Goal: Communication & Community: Share content

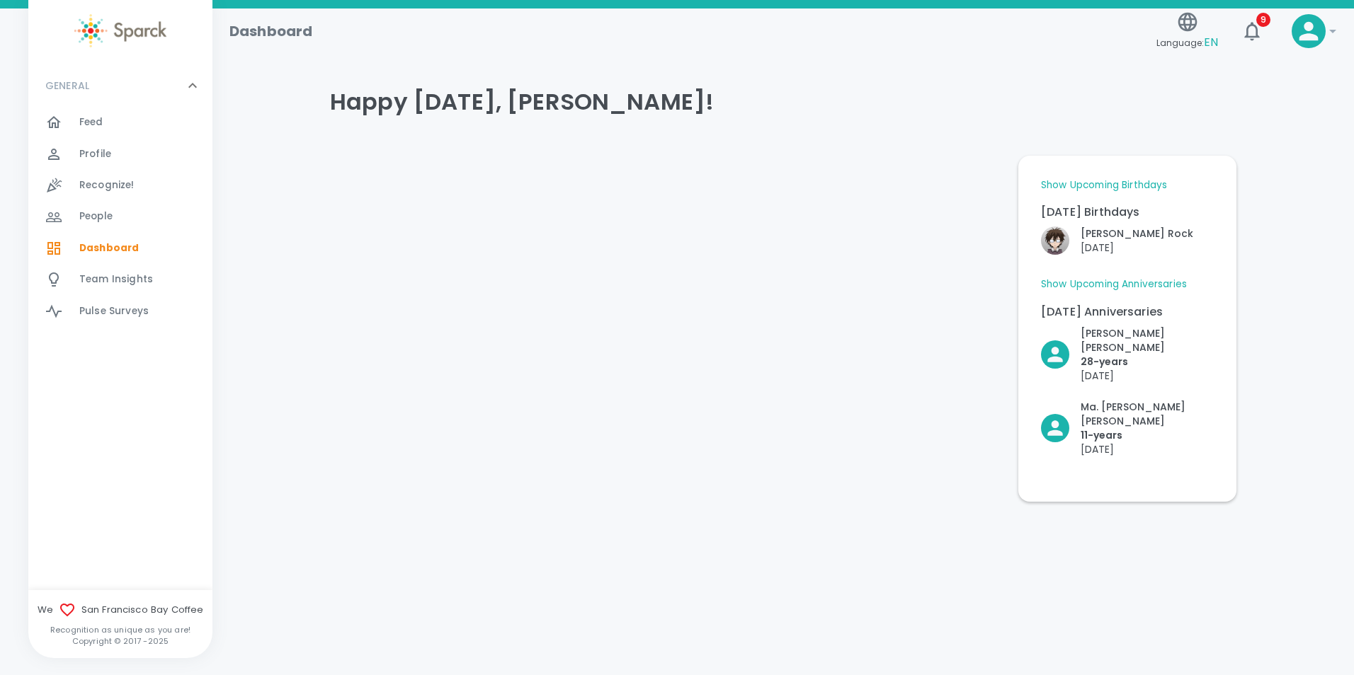
click at [1292, 261] on div "Happy [DATE], [PERSON_NAME]! Show Upcoming Birthdays [DATE] Birthdays [PERSON_N…" at bounding box center [782, 286] width 1107 height 431
click at [89, 124] on span "Feed" at bounding box center [91, 122] width 24 height 14
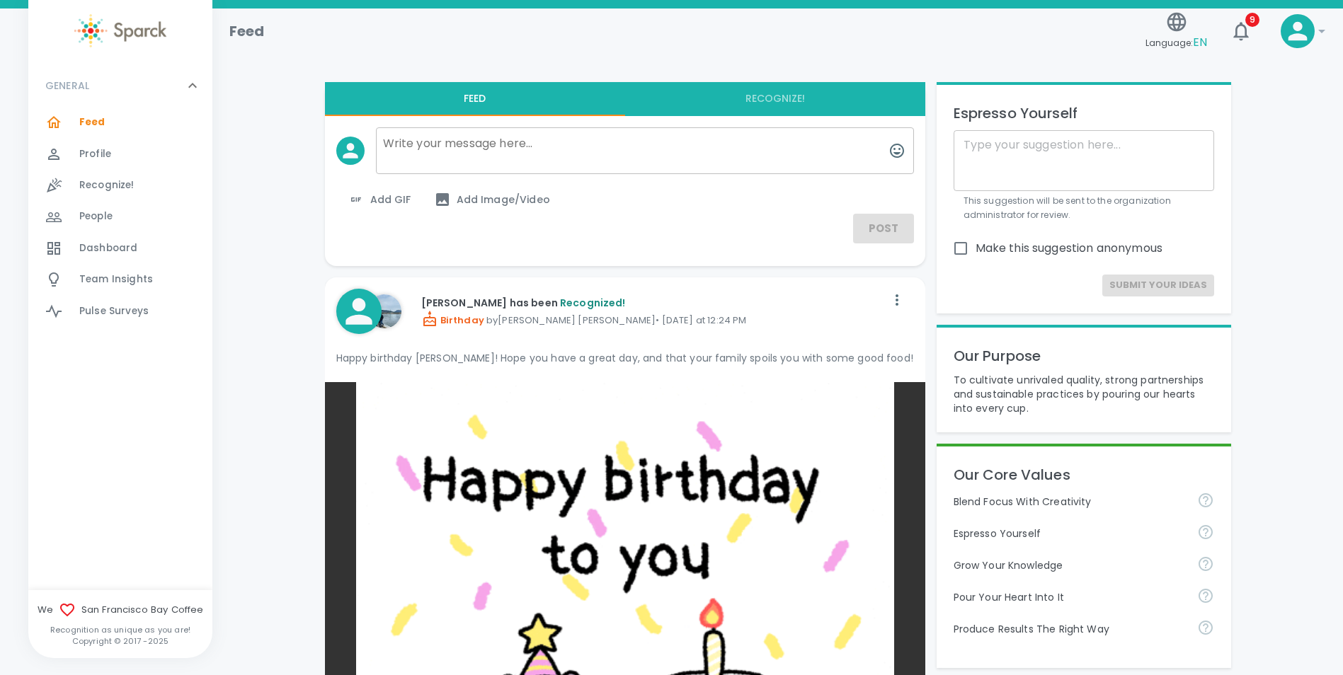
click at [466, 152] on textarea at bounding box center [645, 150] width 538 height 47
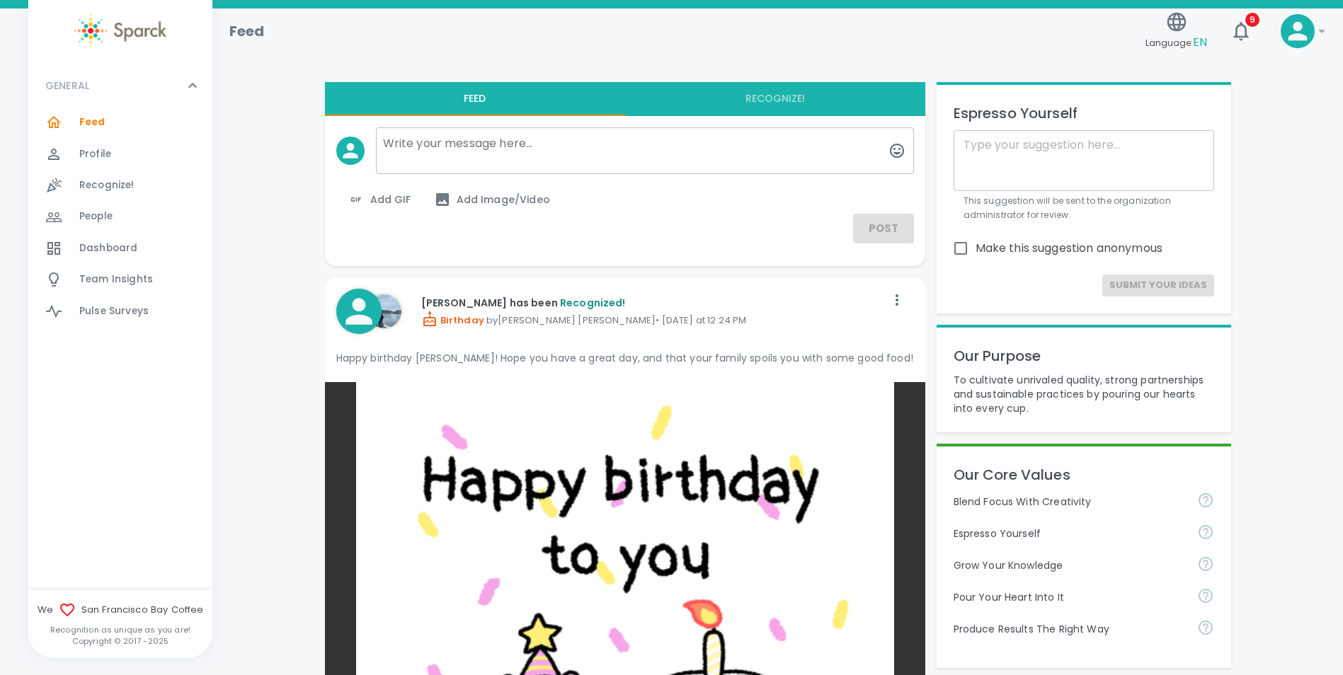
click at [785, 99] on button "Recognize!" at bounding box center [775, 99] width 300 height 34
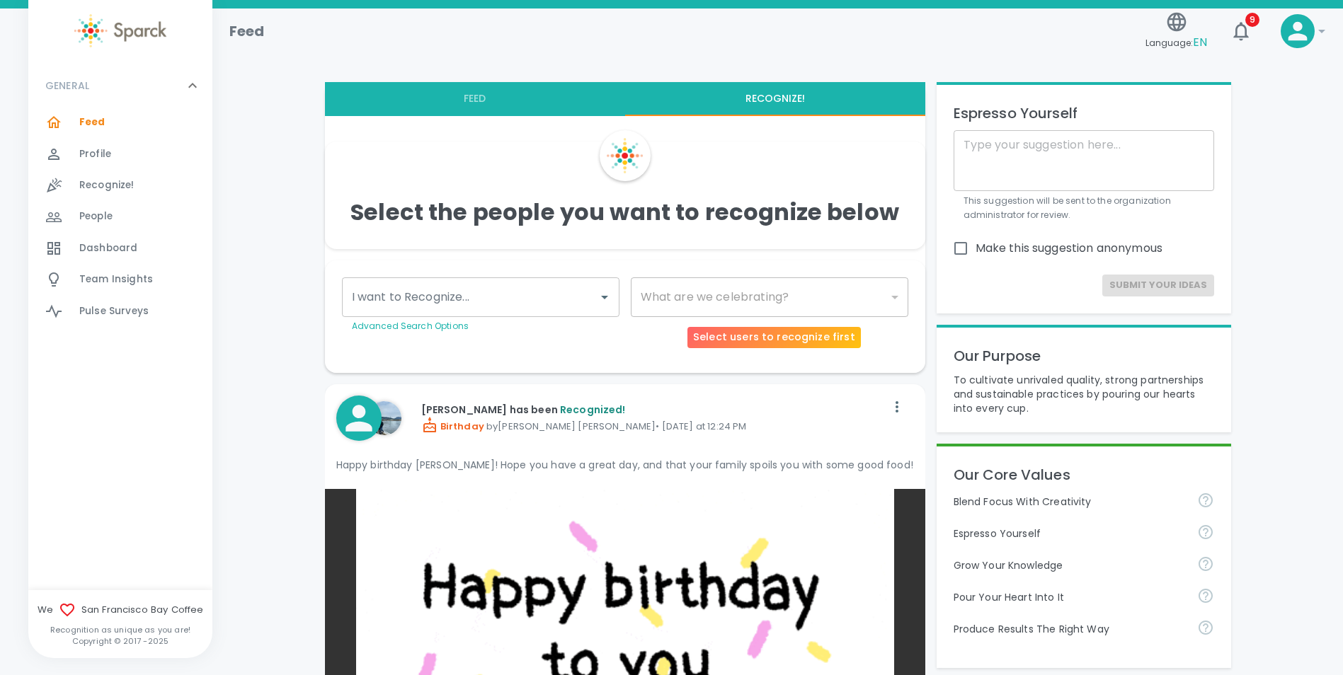
click at [899, 297] on div "​" at bounding box center [770, 298] width 278 height 40
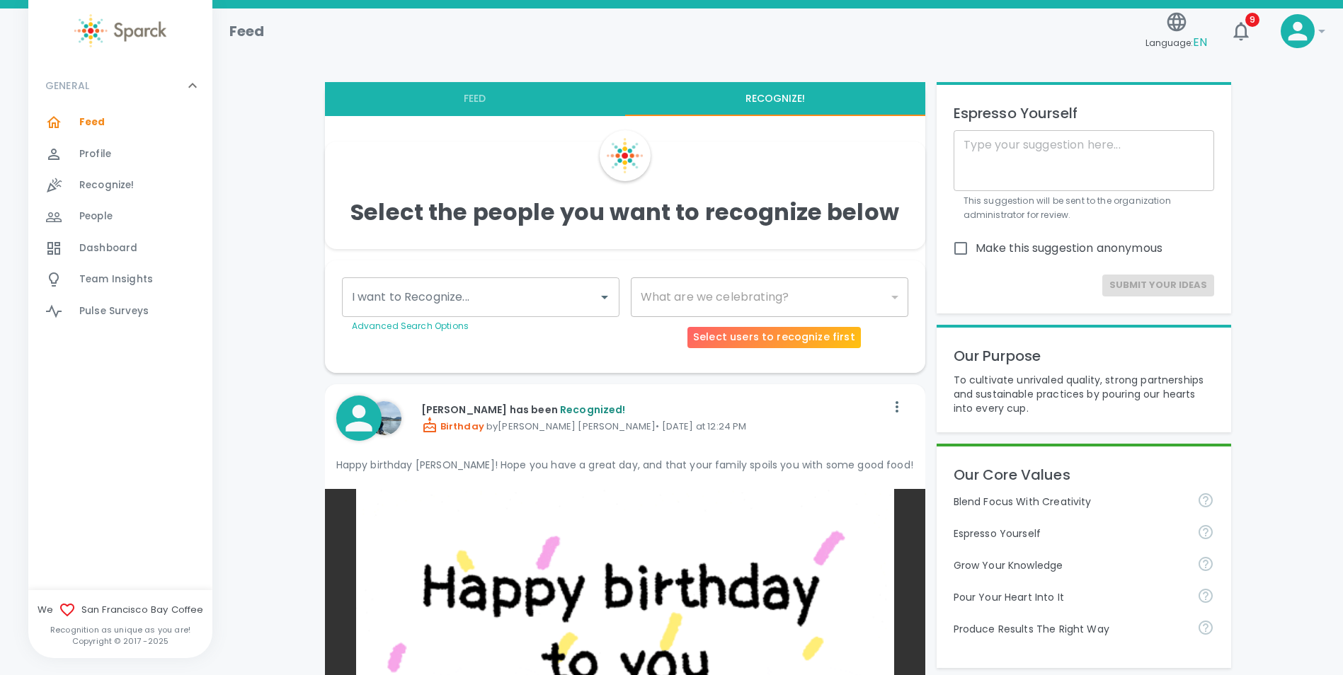
click at [671, 292] on div "​" at bounding box center [770, 298] width 278 height 40
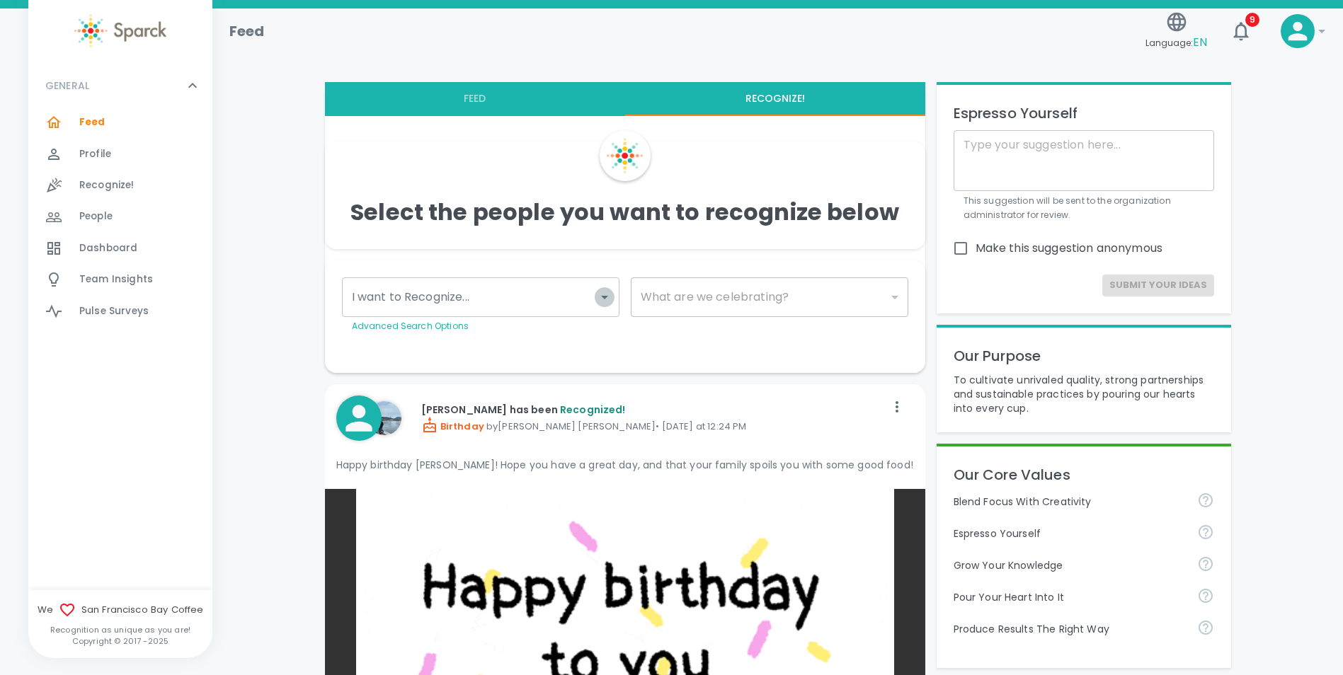
click at [603, 297] on icon "Open" at bounding box center [604, 298] width 7 height 4
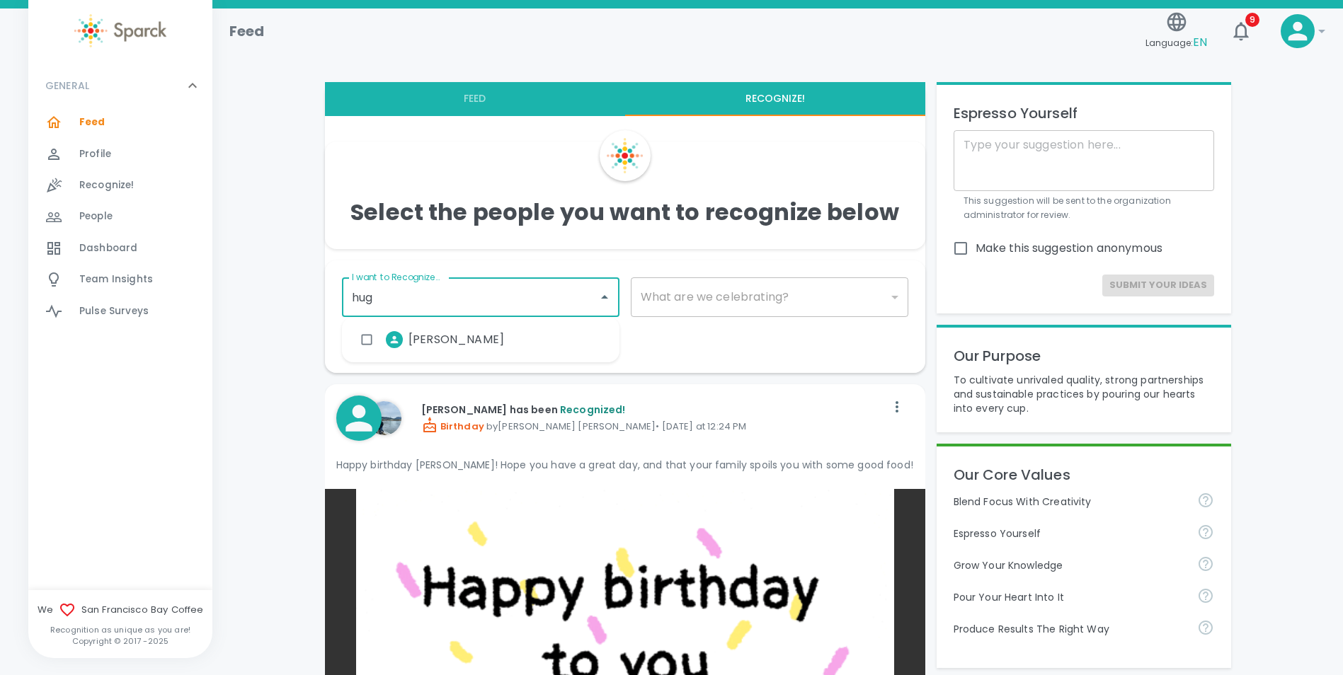
type input "[PERSON_NAME]"
click at [362, 339] on input "checkbox" at bounding box center [366, 339] width 27 height 27
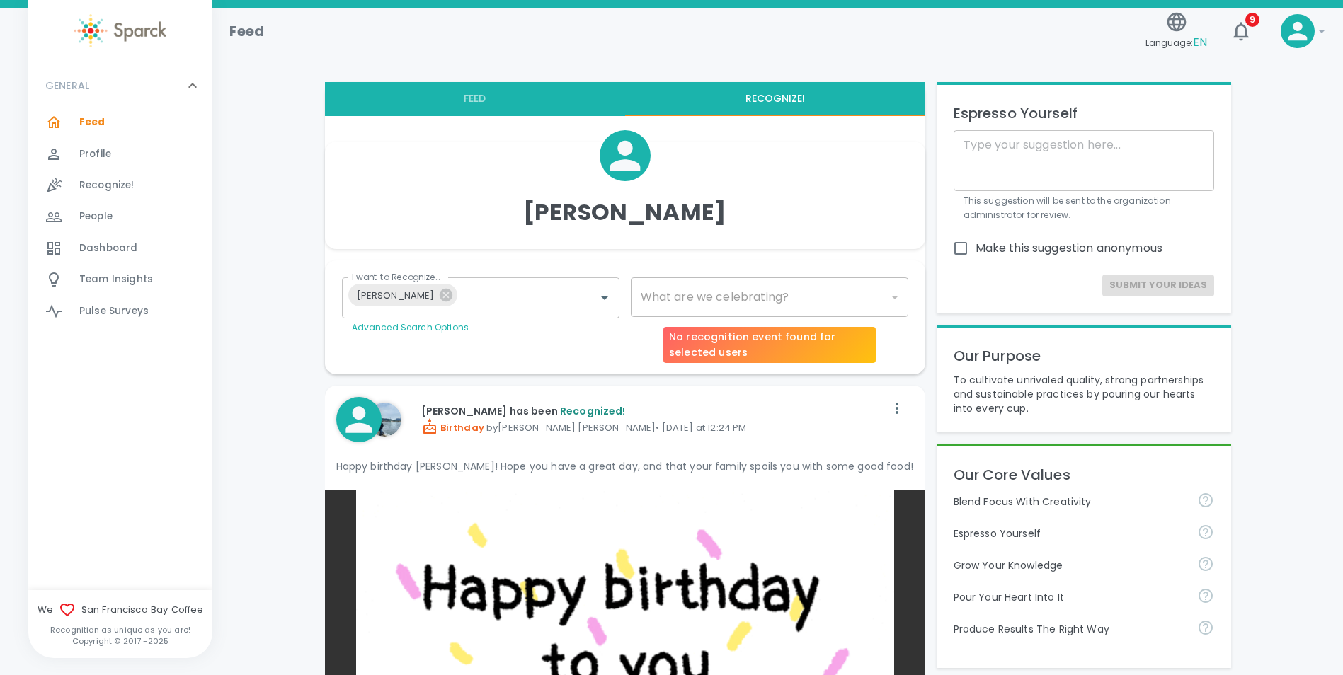
click at [739, 297] on div "​" at bounding box center [770, 298] width 278 height 40
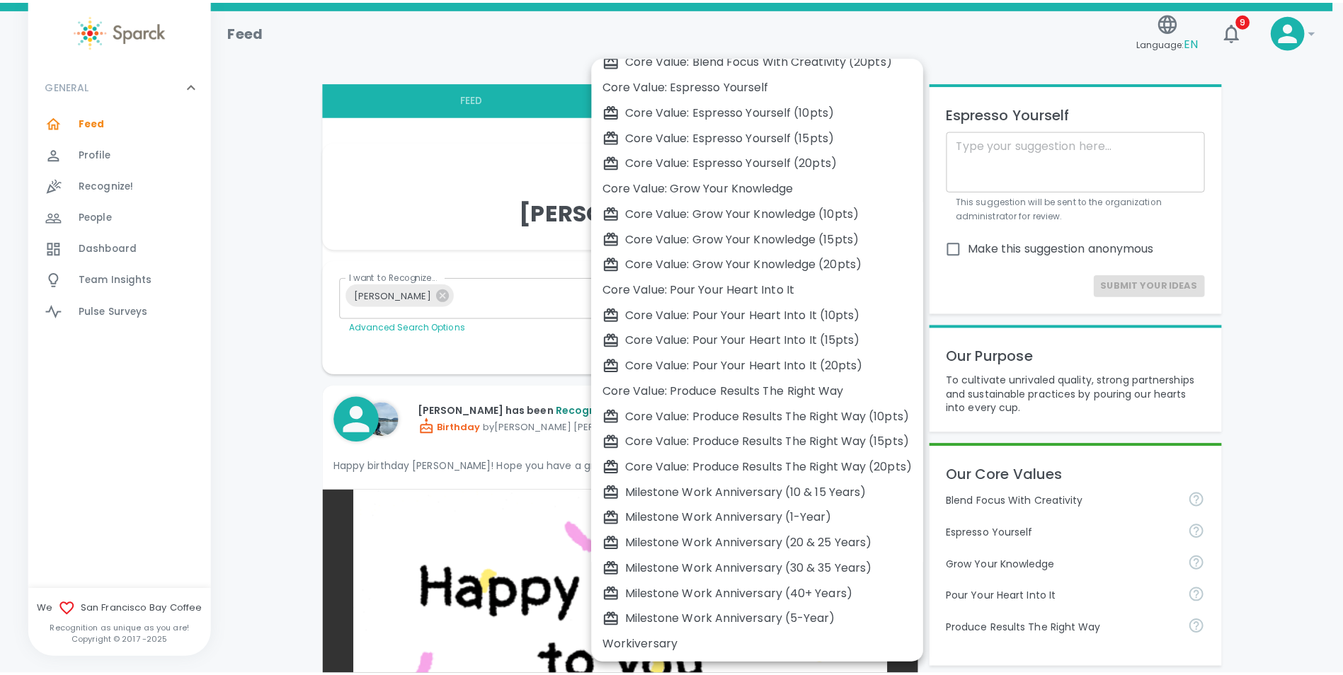
scroll to position [220, 0]
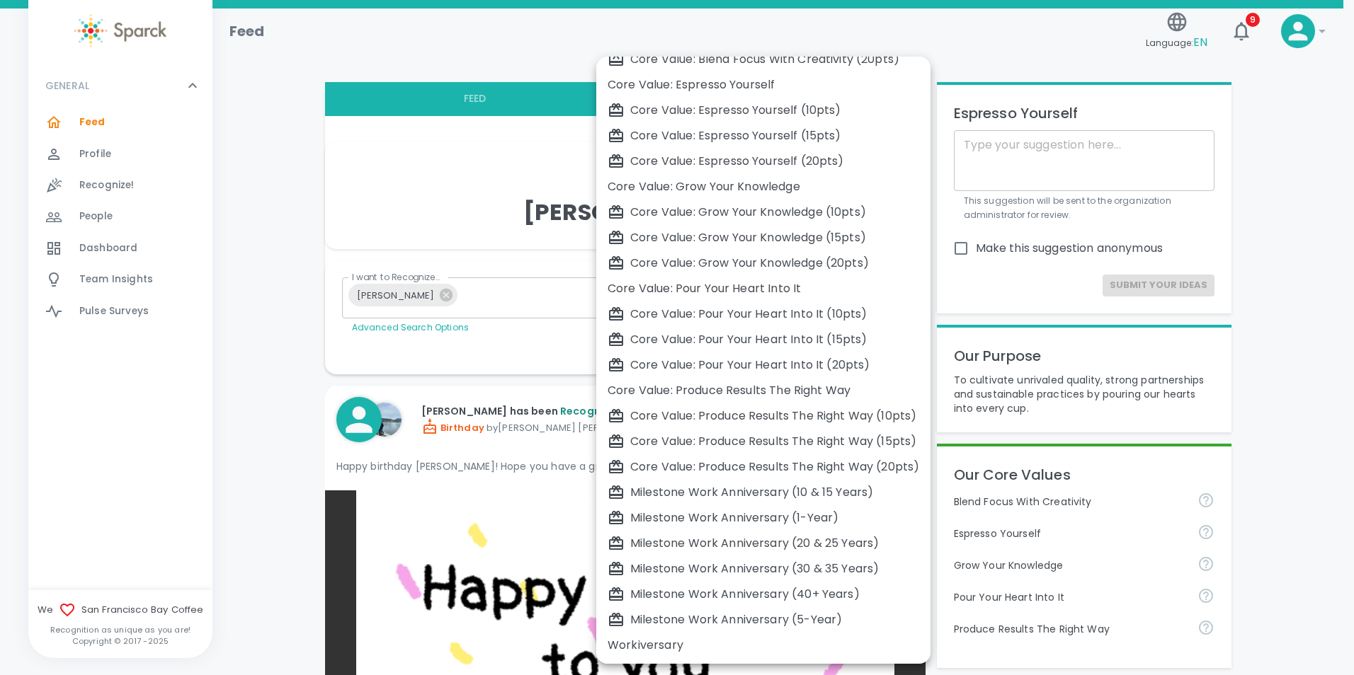
click at [639, 649] on div "Workiversary" at bounding box center [764, 645] width 312 height 17
type input "2073"
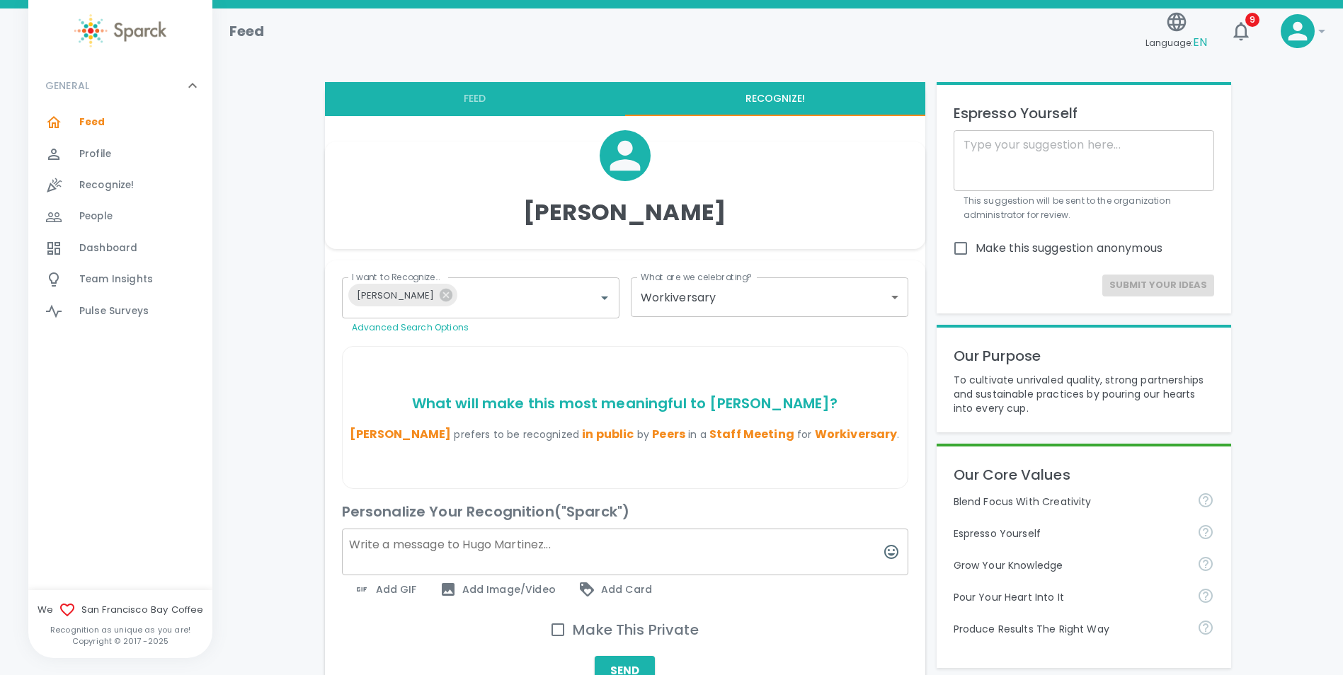
click at [731, 434] on span "Staff Meeting" at bounding box center [751, 434] width 85 height 16
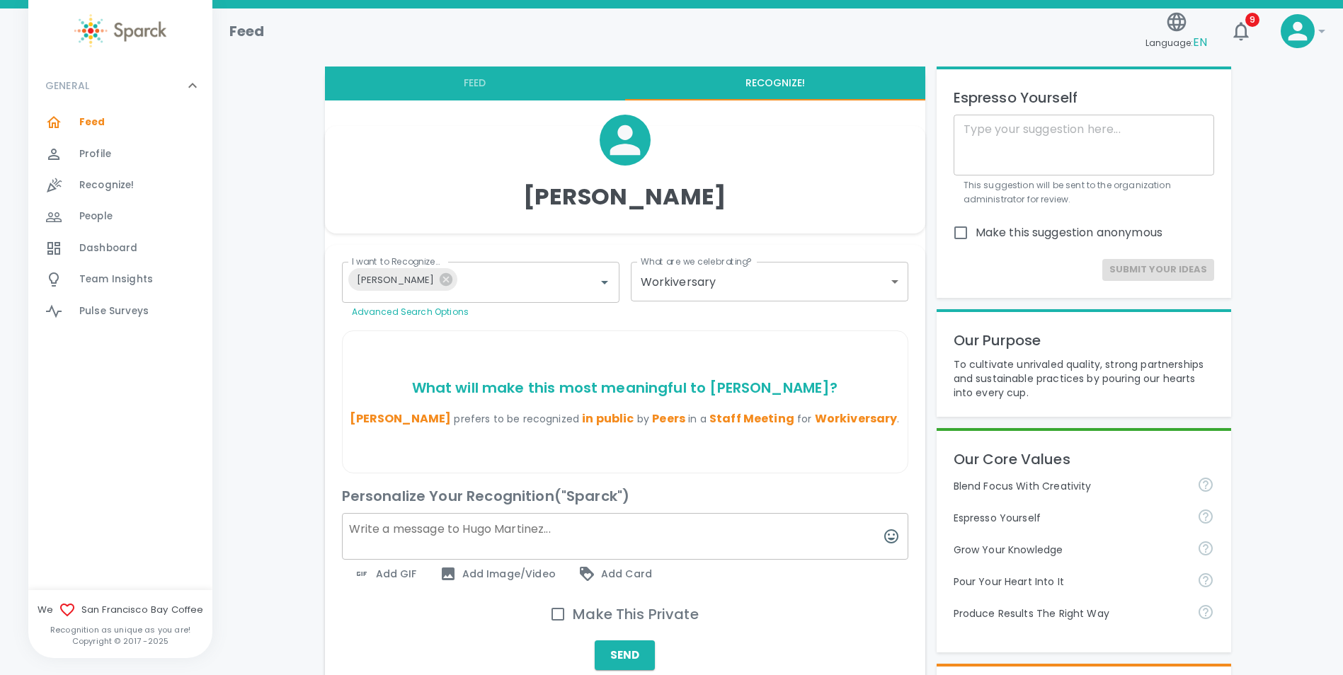
click at [815, 418] on span "Workiversary" at bounding box center [856, 419] width 83 height 16
click at [655, 389] on p "What will make this most meaningful to [PERSON_NAME] ?" at bounding box center [625, 388] width 554 height 23
click at [438, 440] on div "What will make this most meaningful to [PERSON_NAME] ? [PERSON_NAME] prefers to…" at bounding box center [625, 402] width 565 height 142
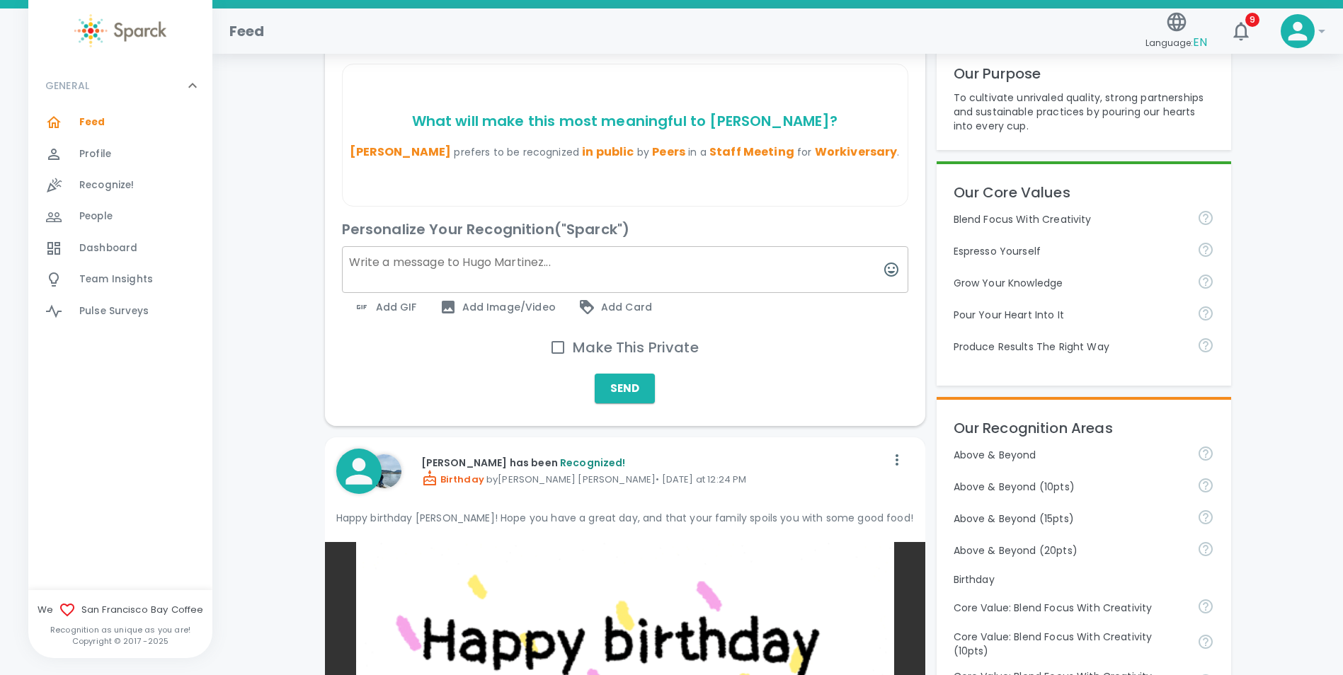
scroll to position [283, 0]
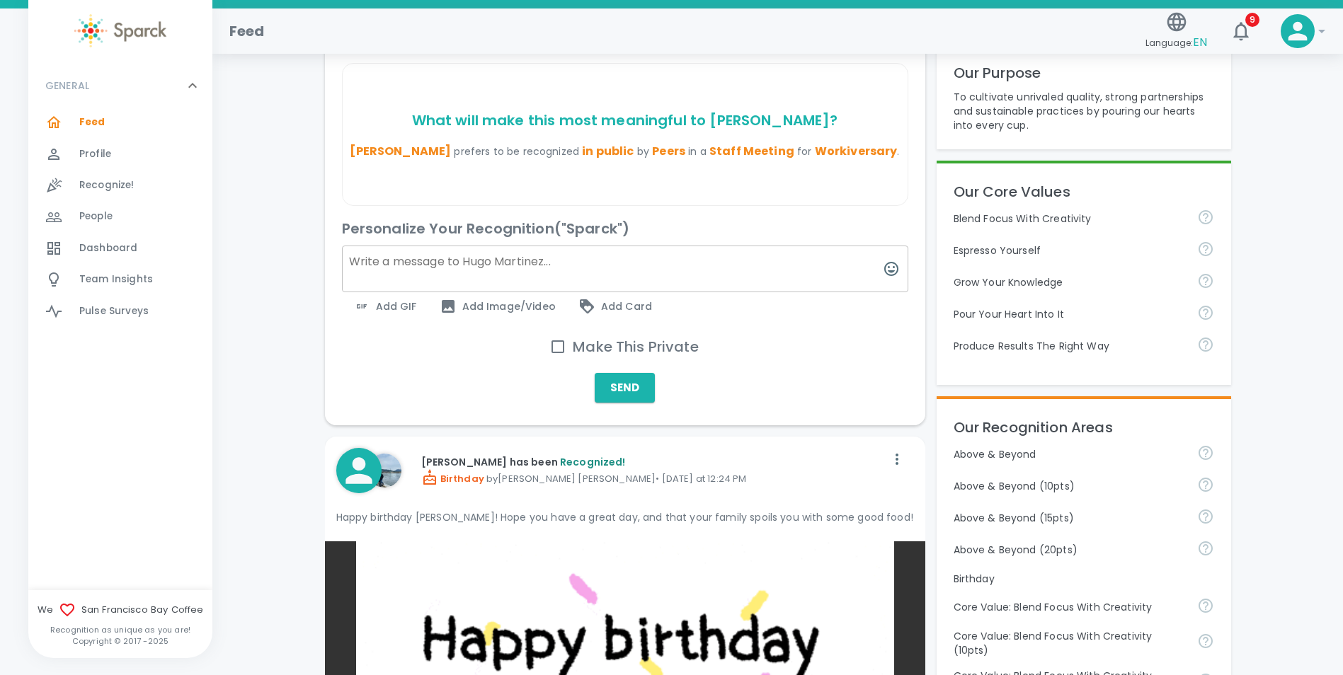
click at [617, 152] on span "in public" at bounding box center [608, 151] width 52 height 16
click at [625, 143] on span "in public" at bounding box center [608, 151] width 52 height 16
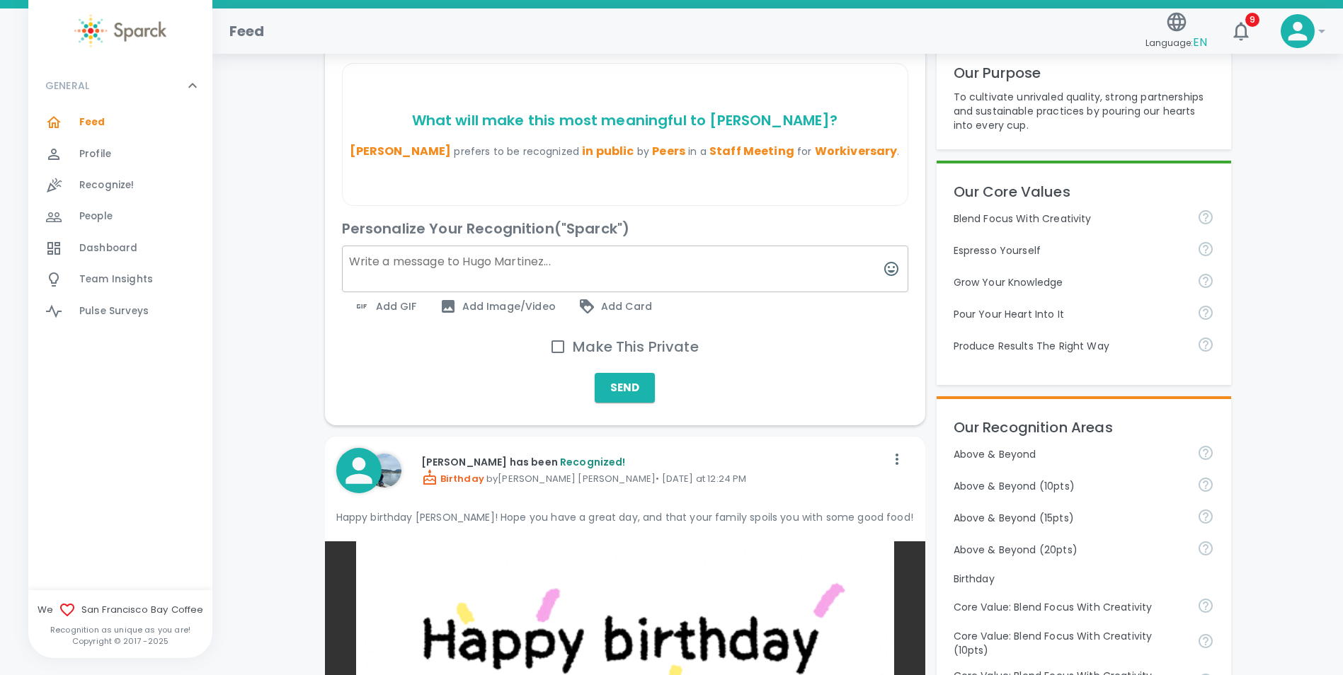
click at [455, 375] on div "Send" at bounding box center [625, 387] width 566 height 41
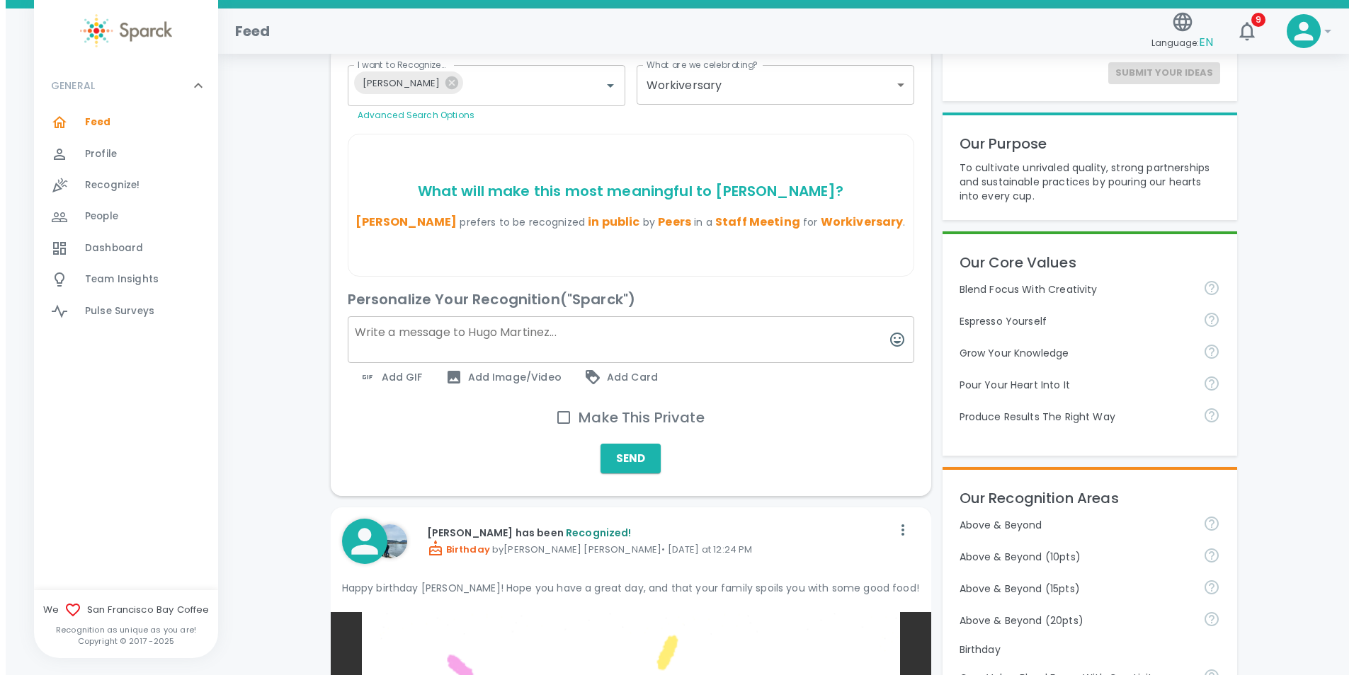
scroll to position [142, 0]
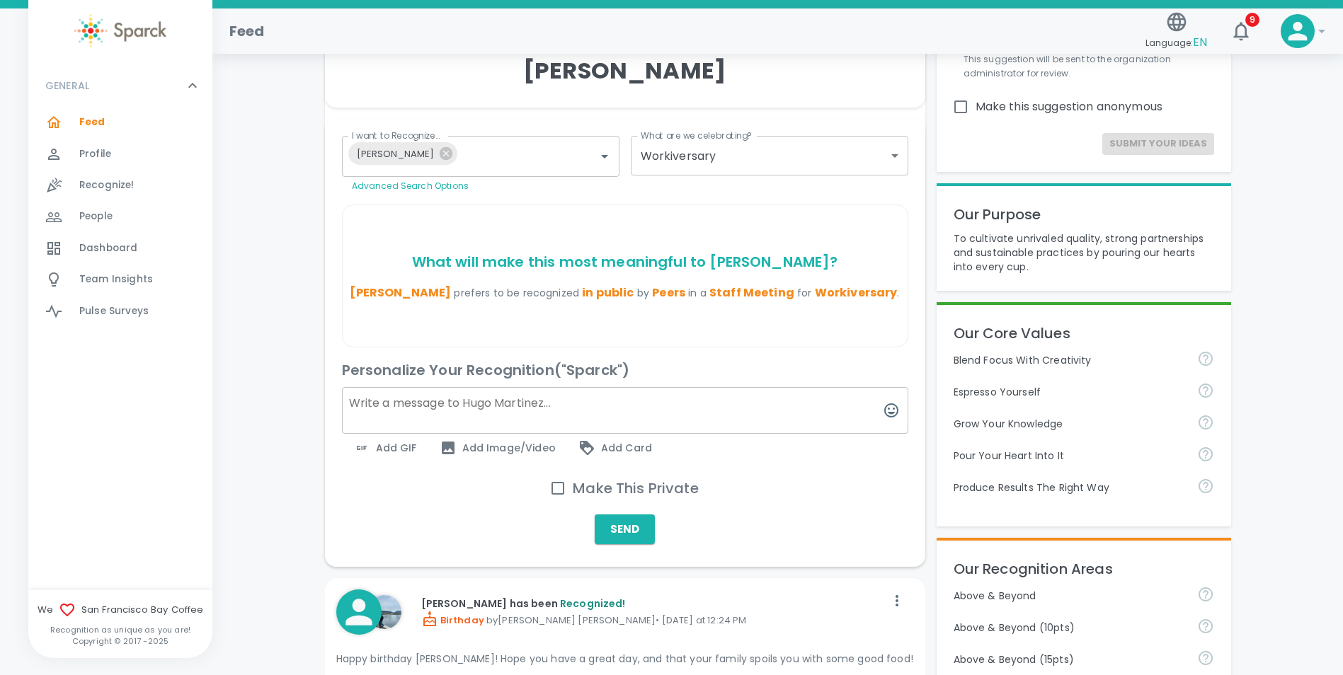
click at [398, 450] on span "Add GIF" at bounding box center [385, 448] width 64 height 17
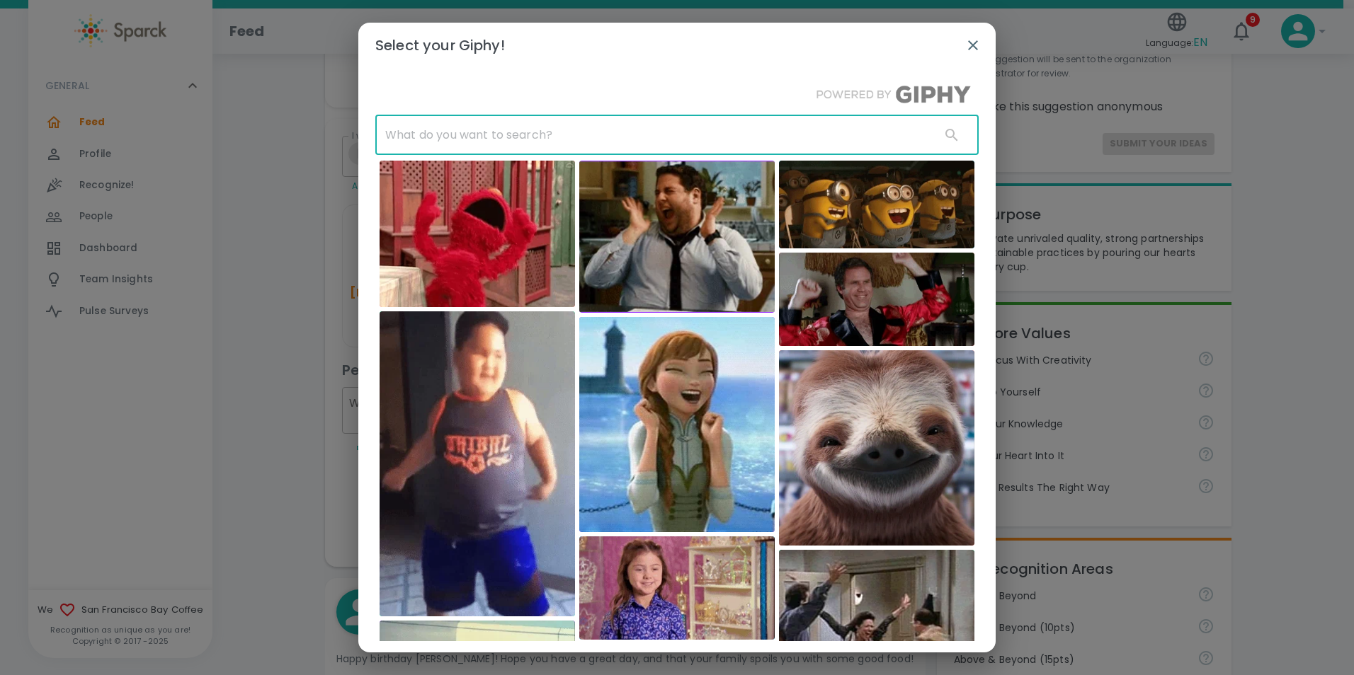
click at [506, 137] on input "text" at bounding box center [652, 135] width 554 height 40
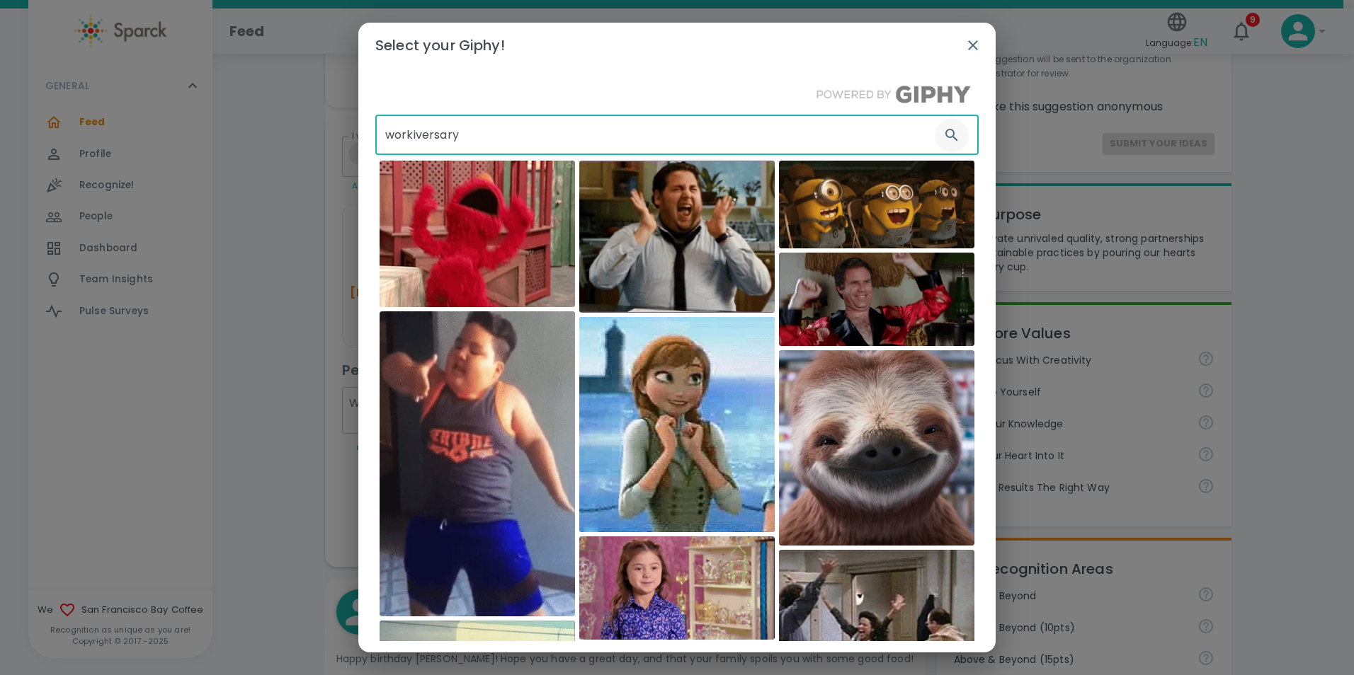
click at [943, 135] on icon "button" at bounding box center [951, 135] width 17 height 17
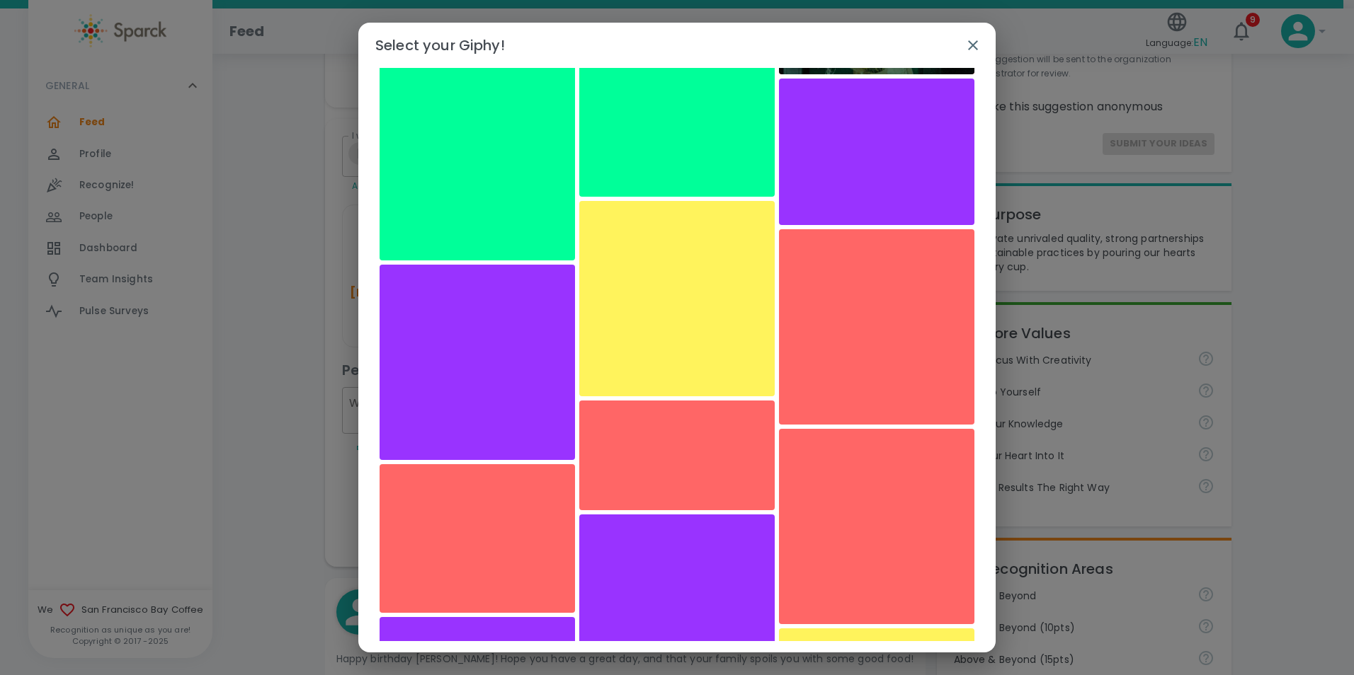
scroll to position [0, 0]
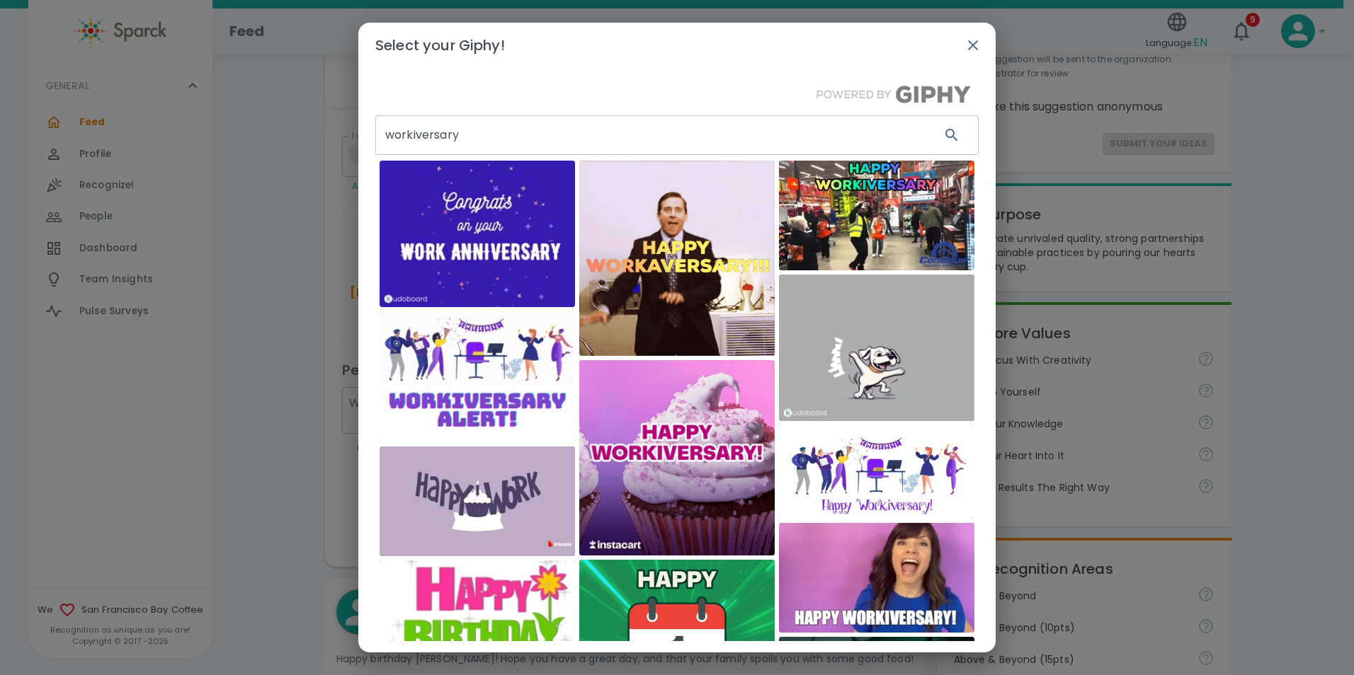
click at [491, 133] on input "workiversary" at bounding box center [652, 135] width 554 height 40
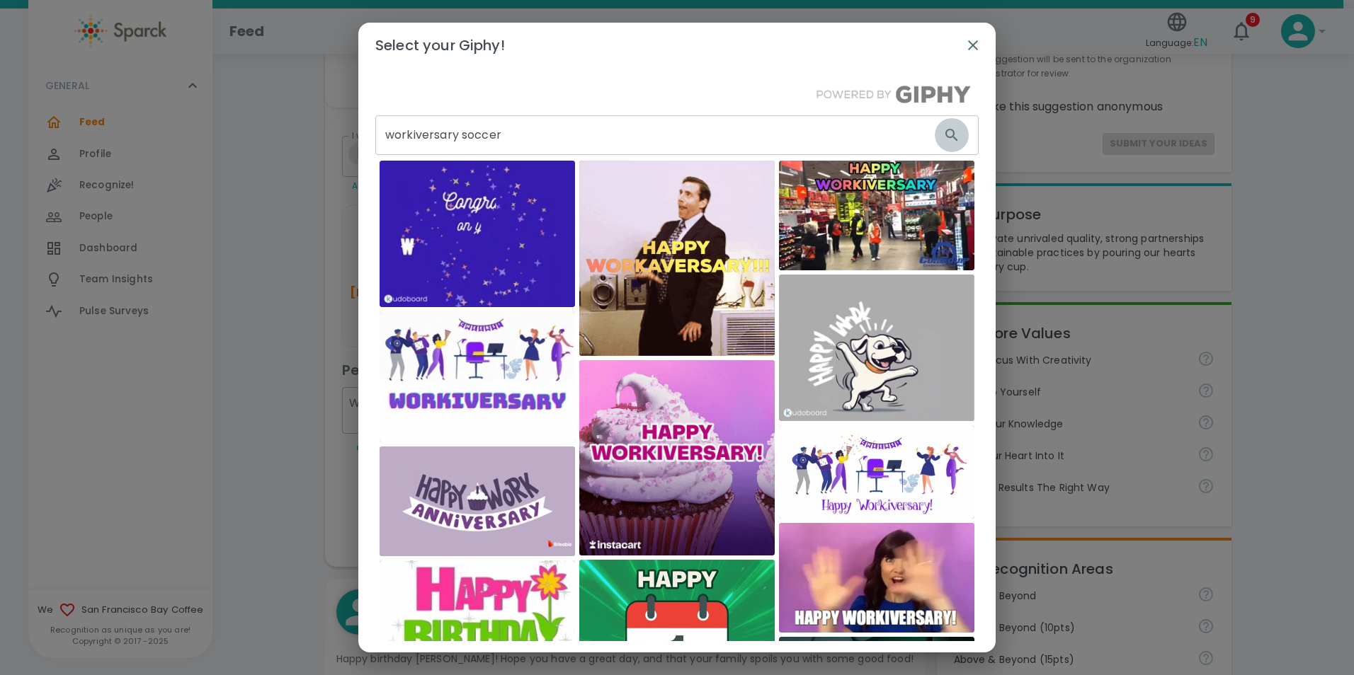
click at [945, 135] on icon "button" at bounding box center [951, 135] width 17 height 17
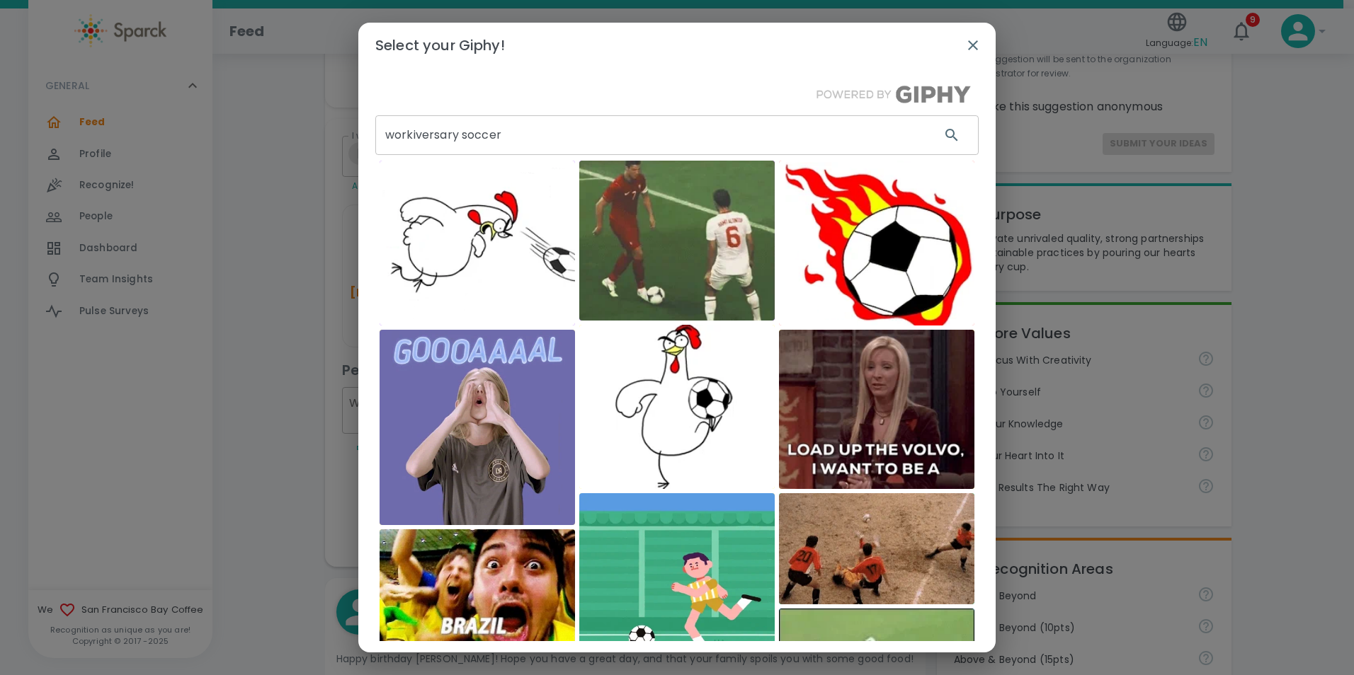
click at [544, 142] on input "workiversary soccer" at bounding box center [652, 135] width 554 height 40
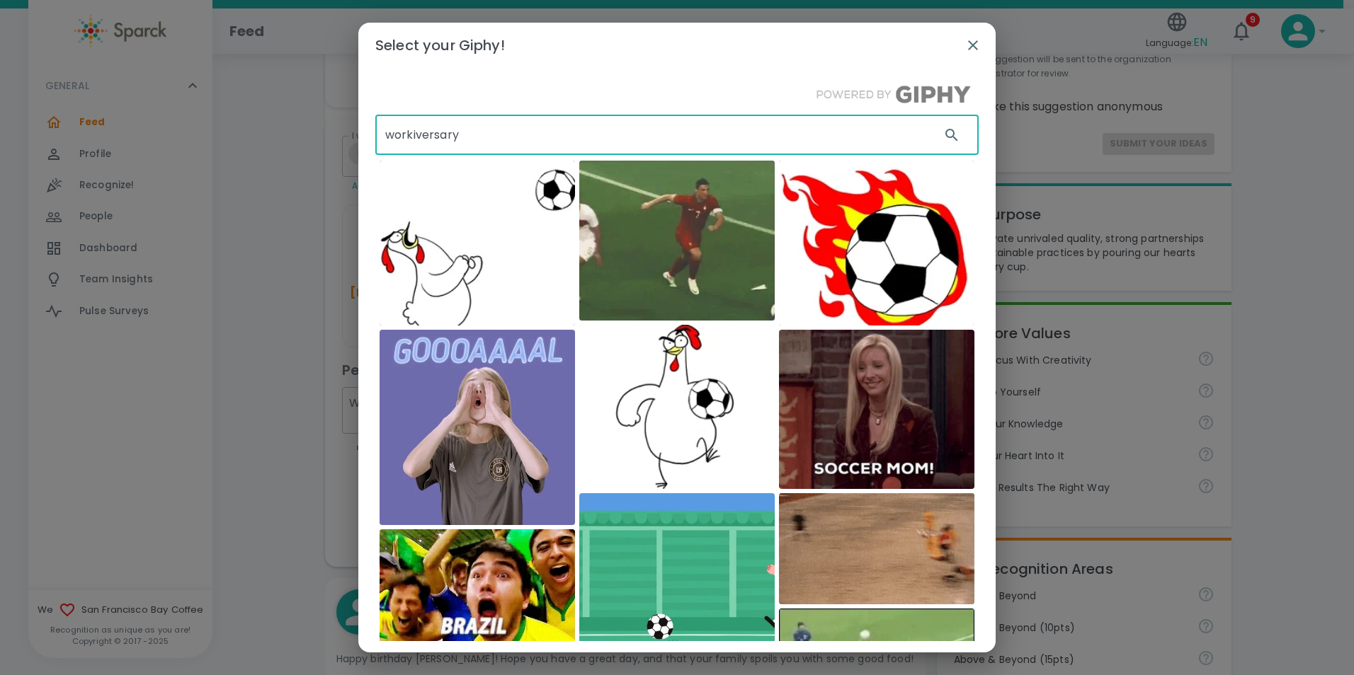
type input "workiversary"
